Goal: Task Accomplishment & Management: Use online tool/utility

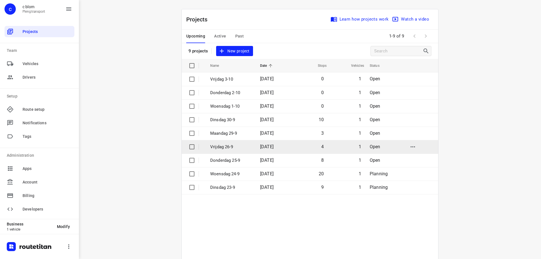
click at [241, 141] on td "Vrijdag 26-9" at bounding box center [230, 147] width 51 height 14
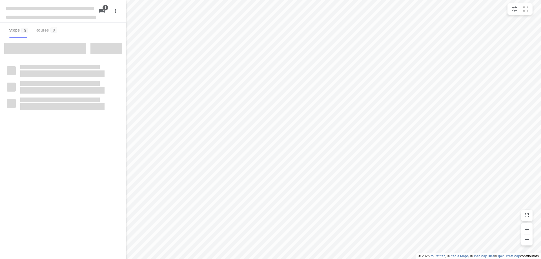
type input "distance"
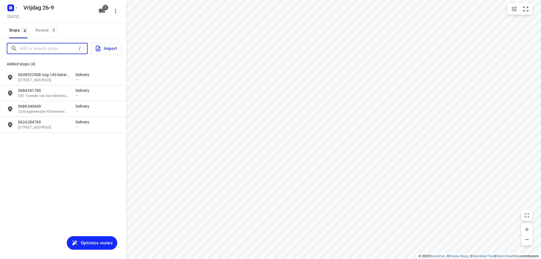
click at [50, 48] on input "Add or search stops" at bounding box center [48, 48] width 56 height 9
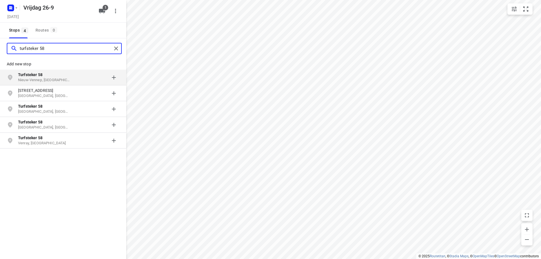
type input "turfsteker 58"
click at [60, 77] on p "Turfsteker 58" at bounding box center [44, 75] width 52 height 6
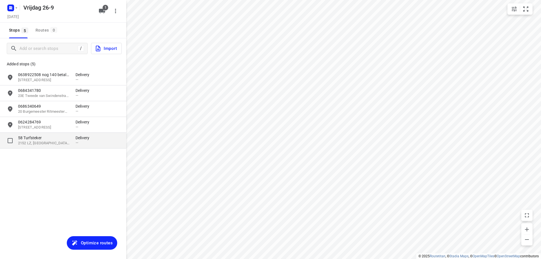
click at [71, 144] on div "[STREET_ADDRESS]" at bounding box center [47, 140] width 58 height 11
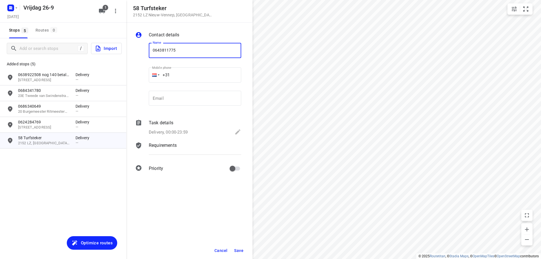
type input "0643811775"
click at [241, 249] on span "Save" at bounding box center [238, 250] width 9 height 5
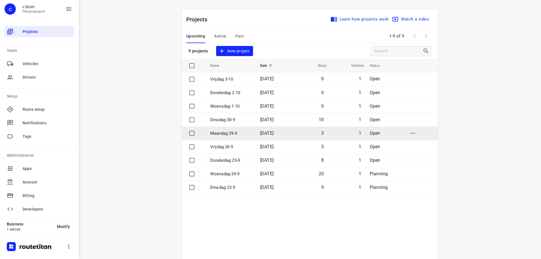
click at [234, 133] on p "Maandag 29-9" at bounding box center [230, 133] width 41 height 6
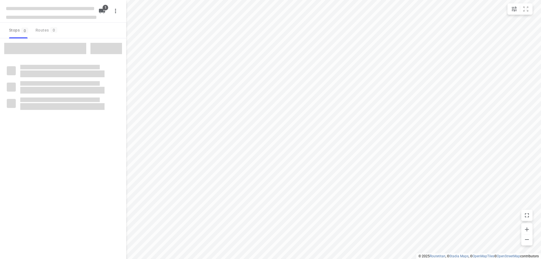
type input "distance"
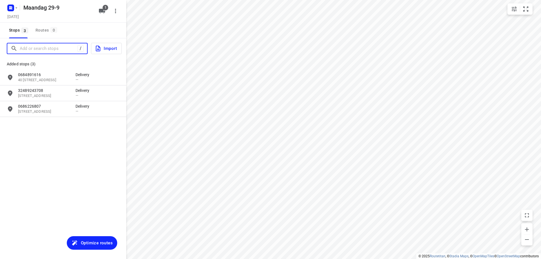
click at [51, 51] on input "Add or search stops" at bounding box center [49, 48] width 58 height 9
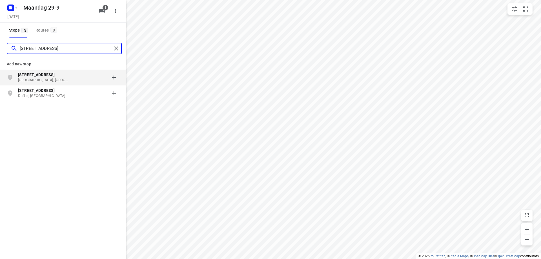
type input "[STREET_ADDRESS]"
click at [47, 76] on b "[STREET_ADDRESS]" at bounding box center [36, 74] width 37 height 5
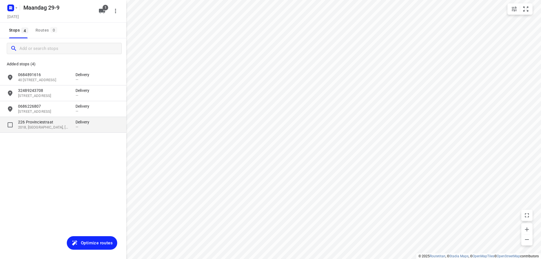
click at [56, 126] on p "2018, [GEOGRAPHIC_DATA], [GEOGRAPHIC_DATA]" at bounding box center [44, 127] width 52 height 5
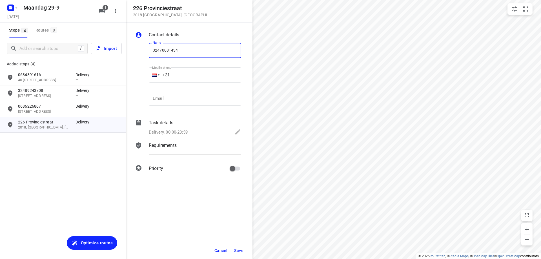
type input "32470081434"
click at [239, 248] on span "Save" at bounding box center [238, 250] width 9 height 5
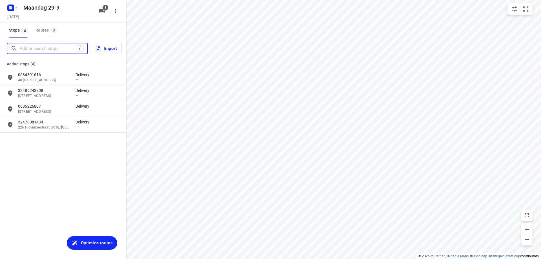
click at [34, 48] on input "Add or search stops" at bounding box center [48, 48] width 56 height 9
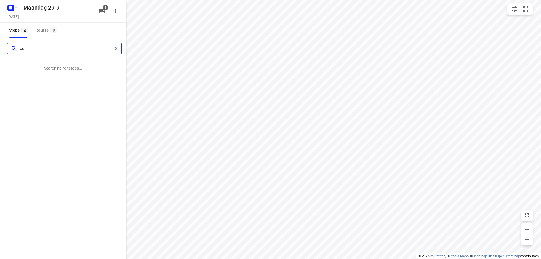
type input "c"
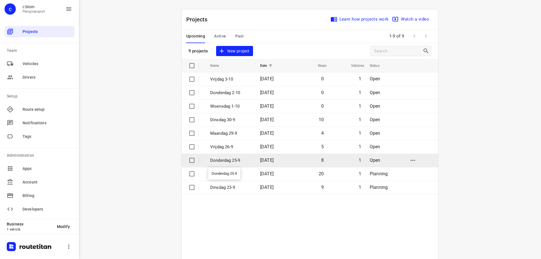
click at [246, 157] on p "Donderdag 25-9" at bounding box center [230, 160] width 41 height 6
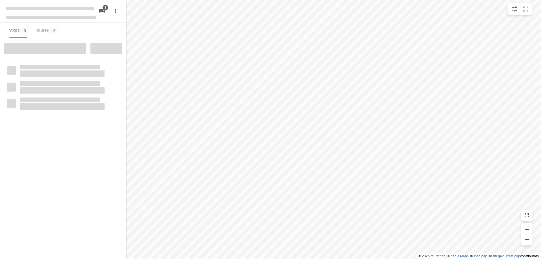
type input "distance"
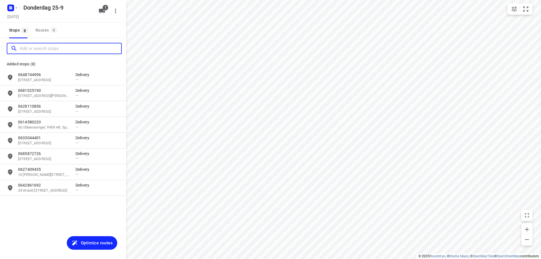
click at [38, 47] on input "Add or search stops" at bounding box center [70, 48] width 101 height 9
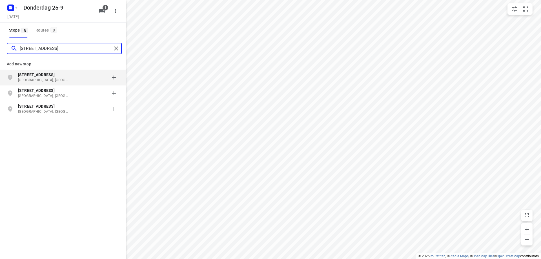
type input "[STREET_ADDRESS]"
click at [43, 77] on p "[STREET_ADDRESS]" at bounding box center [44, 75] width 52 height 6
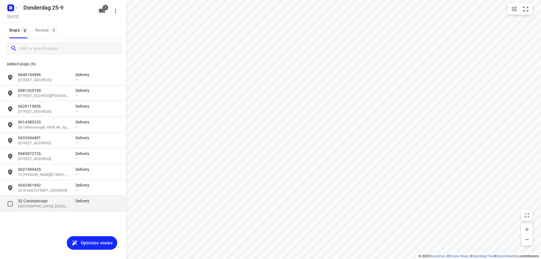
click at [62, 204] on p "52 Coronastraat" at bounding box center [44, 201] width 52 height 6
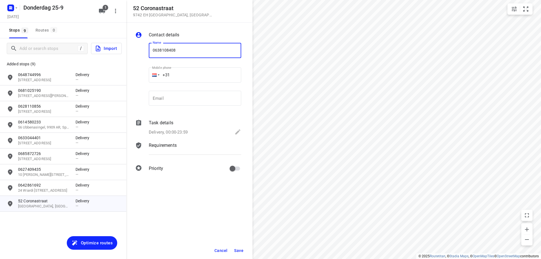
type input "0638108408"
click at [235, 248] on button "Save" at bounding box center [239, 251] width 14 height 10
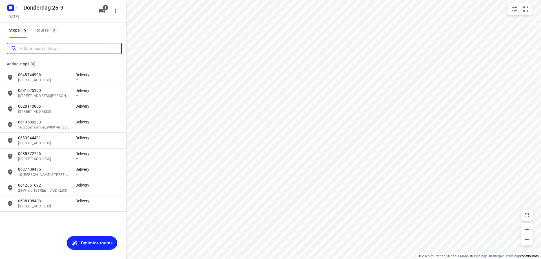
click at [43, 50] on input "Add or search stops" at bounding box center [70, 48] width 101 height 9
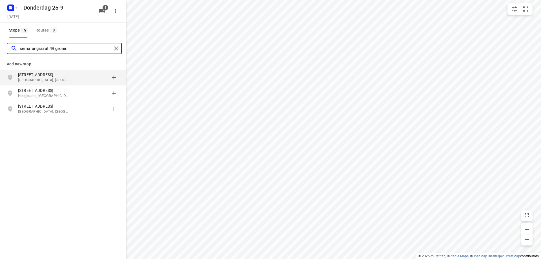
type input "semarangsraat 49 gronin"
click at [50, 78] on p "[GEOGRAPHIC_DATA], [GEOGRAPHIC_DATA]" at bounding box center [44, 80] width 52 height 5
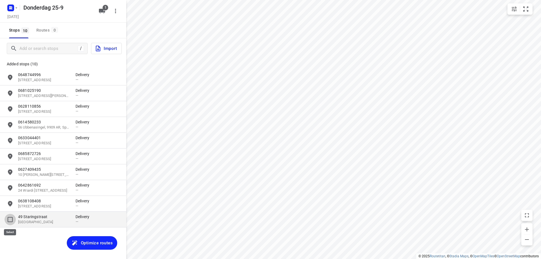
click at [12, 219] on input "grid" at bounding box center [10, 219] width 11 height 11
checkbox input "true"
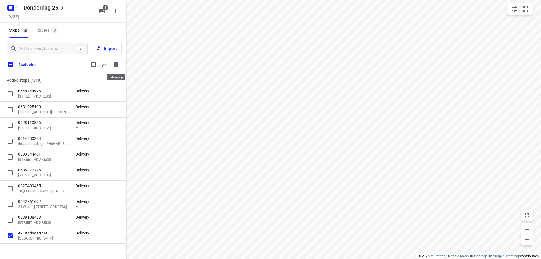
click at [115, 61] on button "button" at bounding box center [115, 64] width 11 height 11
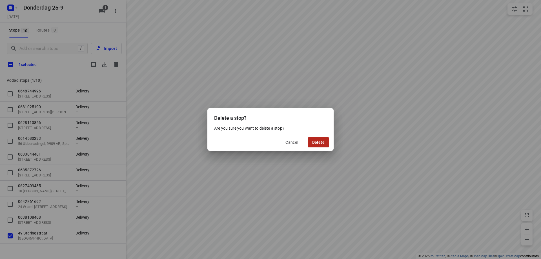
click at [324, 140] on span "Delete" at bounding box center [318, 142] width 12 height 5
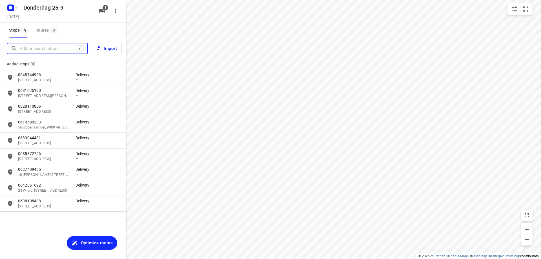
click at [64, 52] on input "Add or search stops" at bounding box center [48, 48] width 56 height 9
paste input "[STREET_ADDRESS]"
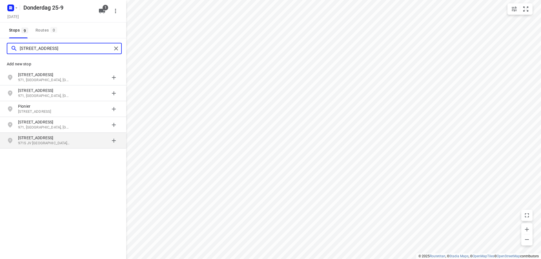
type input "[STREET_ADDRESS]"
click at [71, 141] on div "[STREET_ADDRESS]" at bounding box center [47, 140] width 58 height 11
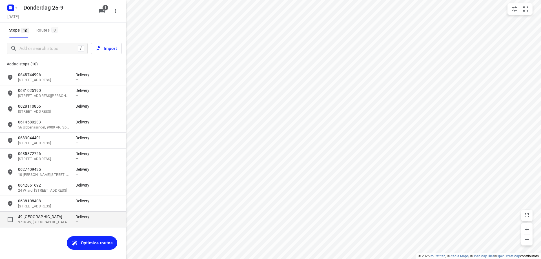
click at [65, 217] on p "49 [GEOGRAPHIC_DATA]" at bounding box center [44, 217] width 52 height 6
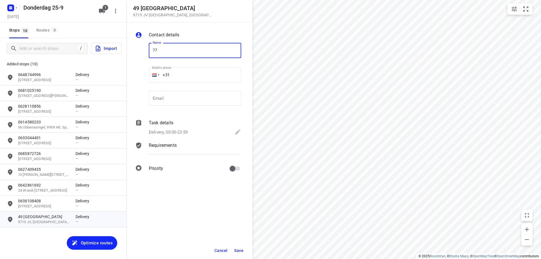
type input "7"
type input "tel 77"
click at [242, 249] on span "Save" at bounding box center [238, 250] width 9 height 5
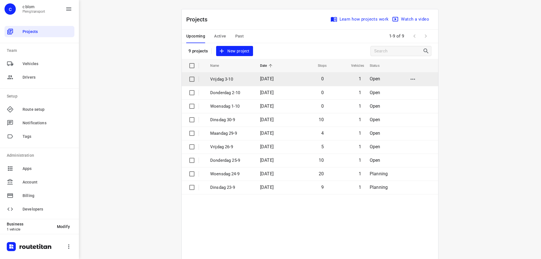
click at [233, 80] on p "Vrijdag 3-10" at bounding box center [230, 79] width 41 height 6
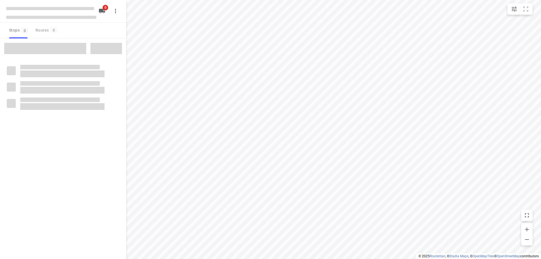
type input "distance"
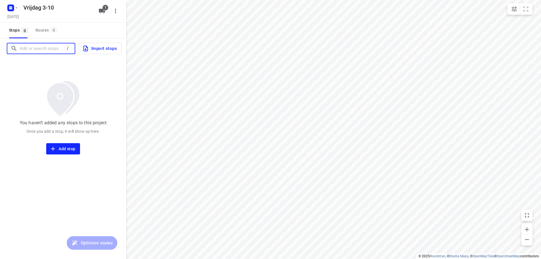
click at [31, 45] on input "Add or search stops" at bounding box center [42, 48] width 44 height 9
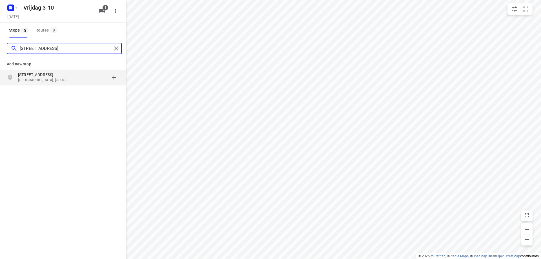
type input "[STREET_ADDRESS]"
click at [43, 73] on p "[STREET_ADDRESS]" at bounding box center [44, 75] width 52 height 6
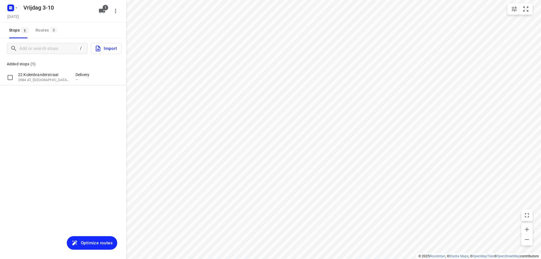
click at [43, 73] on p "22 Kolenbranderstraat" at bounding box center [44, 75] width 52 height 6
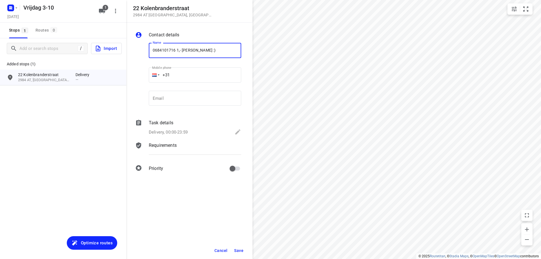
type input "0684101716 1,- [PERSON_NAME] :)"
click at [239, 249] on span "Save" at bounding box center [238, 250] width 9 height 5
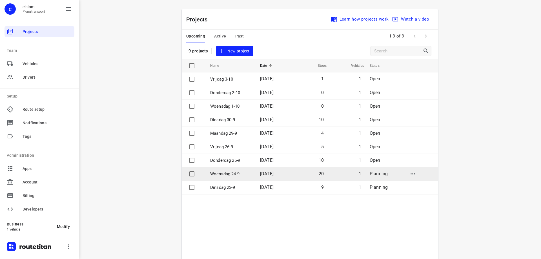
click at [236, 171] on p "Woensdag 24-9" at bounding box center [230, 174] width 41 height 6
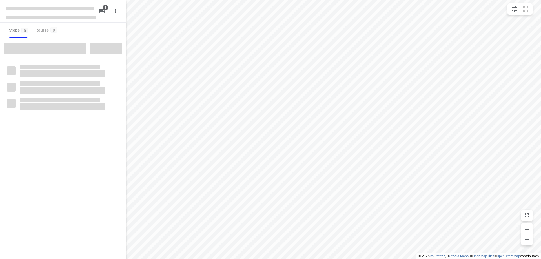
type input "distance"
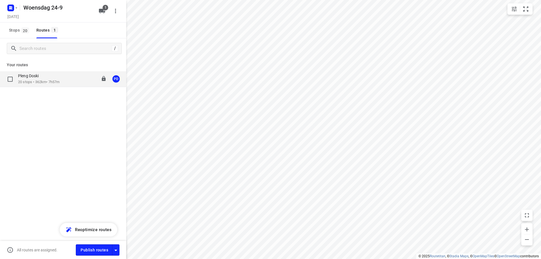
click at [63, 78] on div "Pleng Doski 20 stops • 362km • 7h57m 08:00-15:57 PD" at bounding box center [72, 79] width 108 height 12
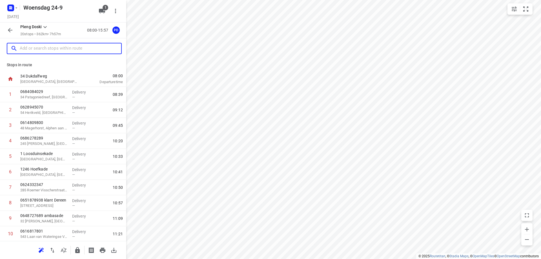
click at [60, 52] on input "text" at bounding box center [70, 48] width 101 height 9
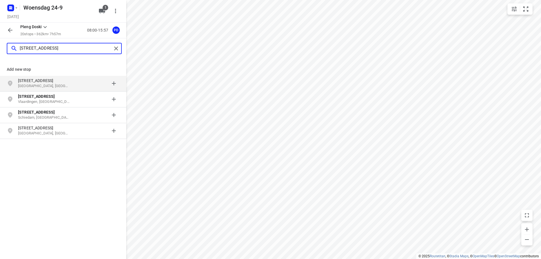
type input "[STREET_ADDRESS]"
click at [52, 85] on p "[GEOGRAPHIC_DATA], [GEOGRAPHIC_DATA]" at bounding box center [44, 85] width 52 height 5
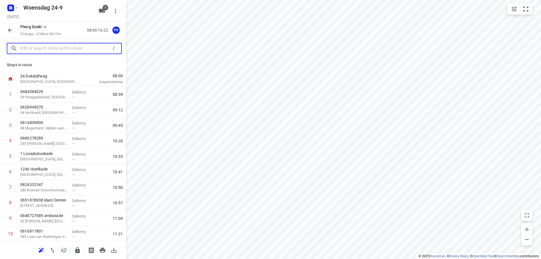
click at [60, 48] on input "text" at bounding box center [65, 48] width 90 height 9
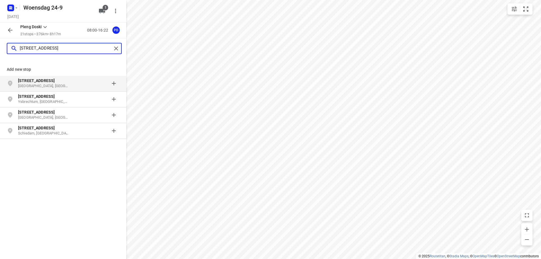
type input "[STREET_ADDRESS]"
click at [63, 86] on p "[GEOGRAPHIC_DATA], [GEOGRAPHIC_DATA]" at bounding box center [44, 85] width 52 height 5
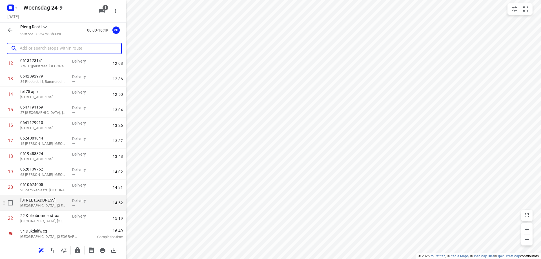
scroll to position [202, 0]
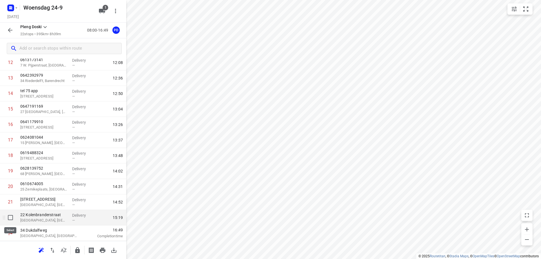
click at [10, 219] on input "checkbox" at bounding box center [10, 217] width 11 height 11
checkbox input "true"
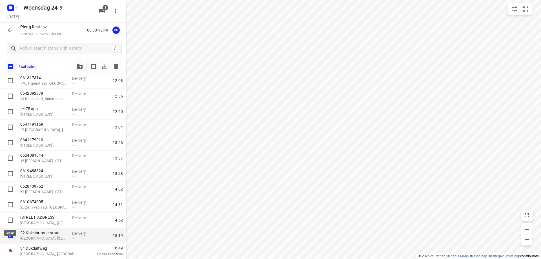
scroll to position [200, 0]
click at [117, 66] on icon "button" at bounding box center [116, 66] width 4 height 5
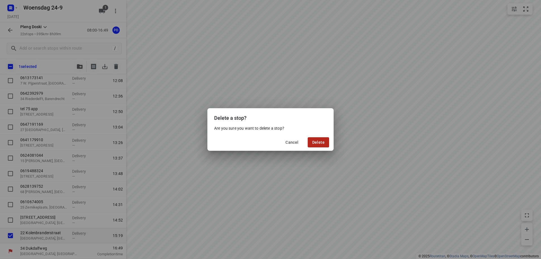
click at [324, 144] on span "Delete" at bounding box center [318, 142] width 12 height 5
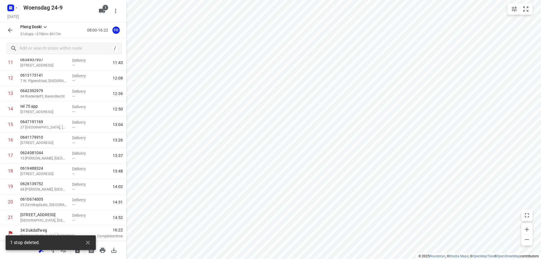
scroll to position [187, 0]
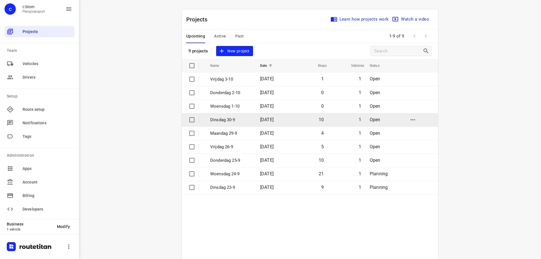
click at [237, 120] on p "Dinsdag 30-9" at bounding box center [230, 120] width 41 height 6
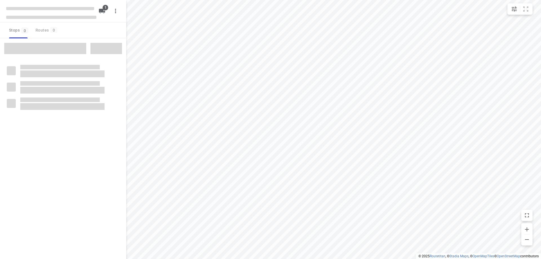
type input "distance"
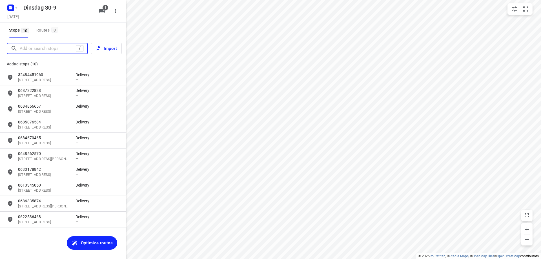
click at [35, 50] on input "Add or search stops" at bounding box center [48, 48] width 56 height 9
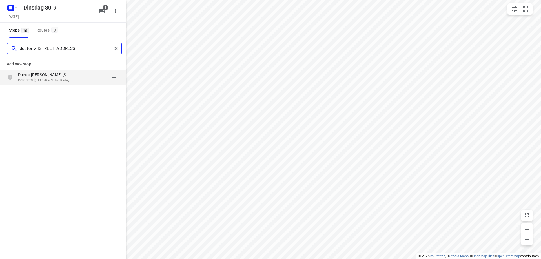
type input "doctor w [STREET_ADDRESS]"
click at [85, 72] on div "grid" at bounding box center [98, 77] width 44 height 11
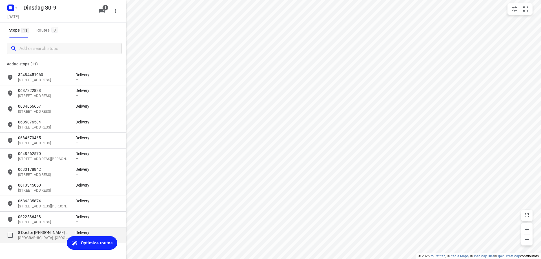
click at [34, 239] on p "[GEOGRAPHIC_DATA], [GEOGRAPHIC_DATA]" at bounding box center [44, 237] width 52 height 5
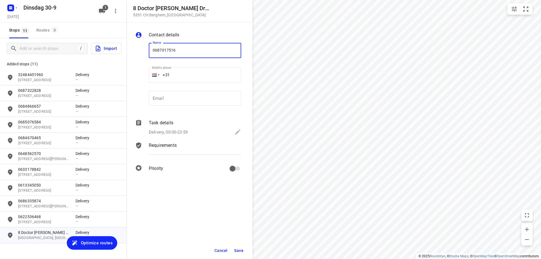
type input "0687017516"
click at [241, 250] on span "Save" at bounding box center [238, 250] width 9 height 5
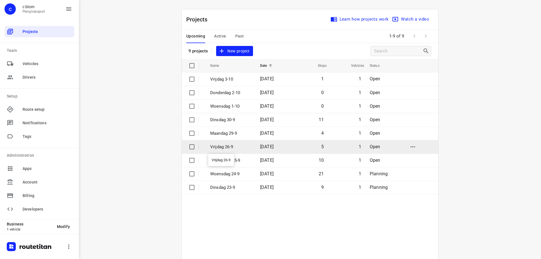
click at [246, 148] on p "Vrijdag 26-9" at bounding box center [230, 147] width 41 height 6
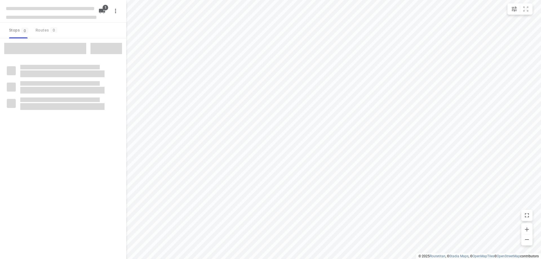
type input "distance"
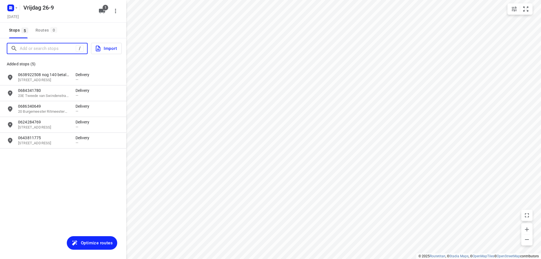
click at [54, 52] on input "Add or search stops" at bounding box center [48, 48] width 56 height 9
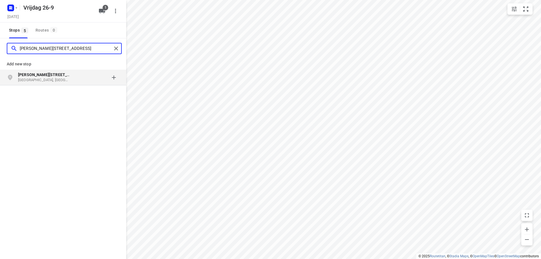
type input "[PERSON_NAME][STREET_ADDRESS]"
click at [67, 76] on p "[PERSON_NAME][STREET_ADDRESS]" at bounding box center [44, 75] width 52 height 6
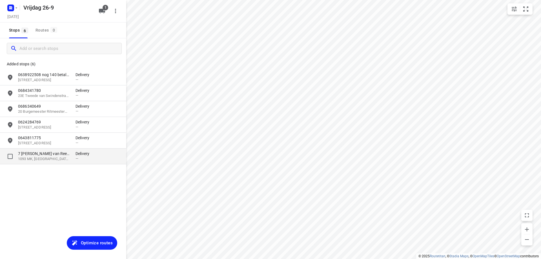
click at [53, 157] on p "1093 MK, [GEOGRAPHIC_DATA], [GEOGRAPHIC_DATA]" at bounding box center [44, 158] width 52 height 5
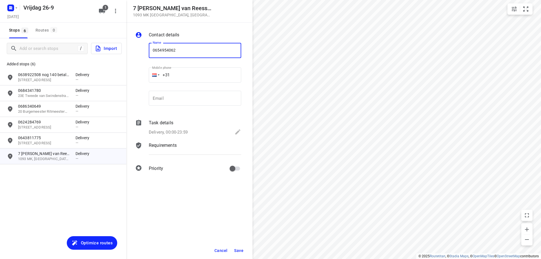
type input "0654954062"
click at [237, 252] on span "Save" at bounding box center [238, 250] width 9 height 5
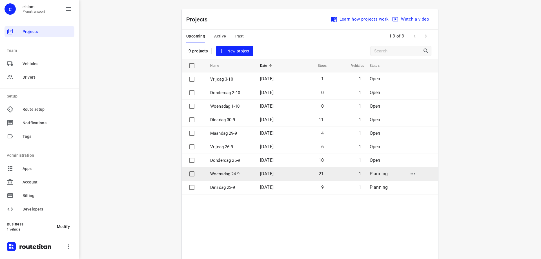
click at [226, 175] on p "Woensdag 24-9" at bounding box center [230, 174] width 41 height 6
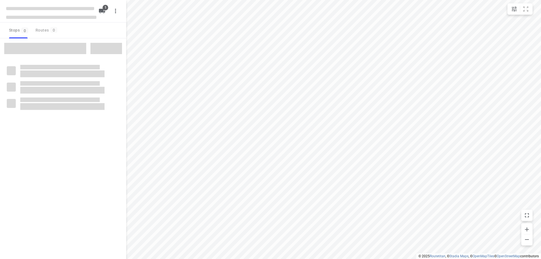
type input "distance"
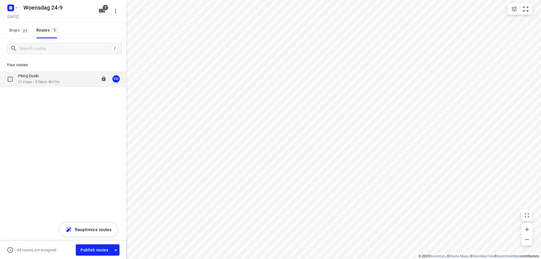
click at [54, 82] on p "21 stops • 376km • 8h17m" at bounding box center [38, 81] width 41 height 5
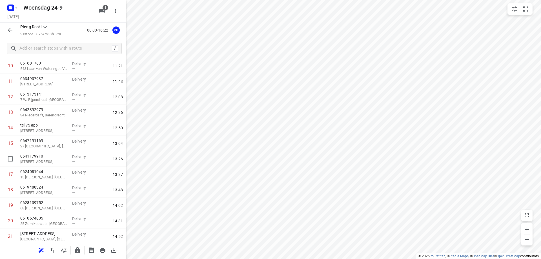
scroll to position [169, 0]
